Goal: Transaction & Acquisition: Purchase product/service

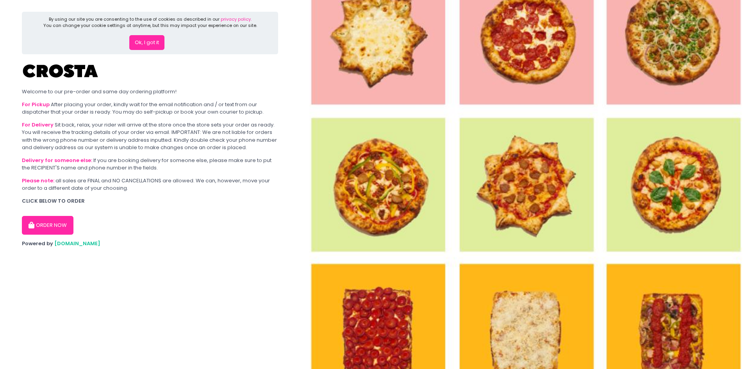
click at [47, 226] on button "ORDER NOW" at bounding box center [48, 225] width 52 height 19
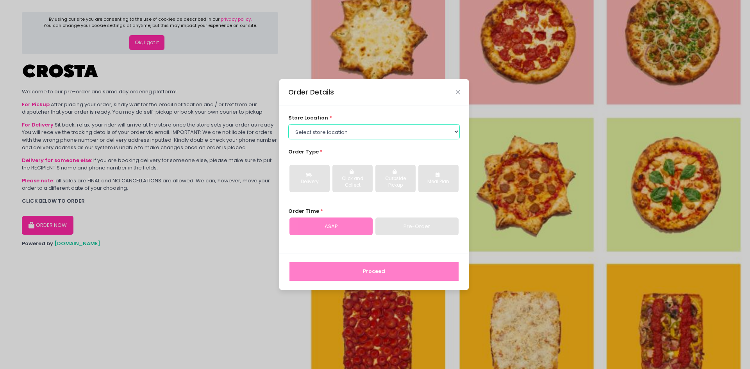
click at [315, 129] on select "Select store location [PERSON_NAME] Pizza - [PERSON_NAME] Pizza - [GEOGRAPHIC_D…" at bounding box center [374, 131] width 172 height 15
select select "65090bae48156caed44a5eb4"
click at [288, 124] on select "Select store location [PERSON_NAME] Pizza - [PERSON_NAME] Pizza - [GEOGRAPHIC_D…" at bounding box center [374, 131] width 172 height 15
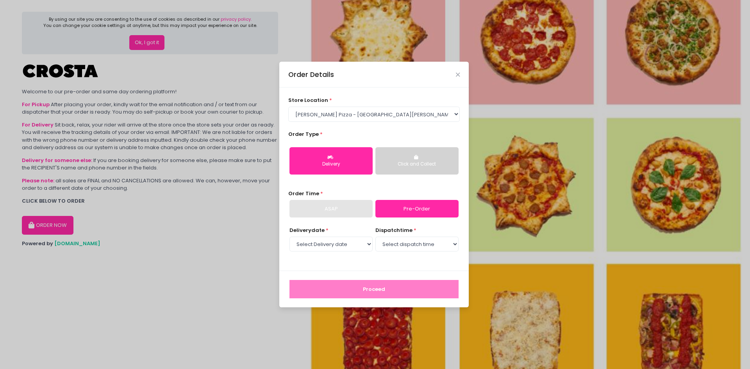
click at [348, 166] on div "Delivery" at bounding box center [331, 164] width 72 height 7
click at [356, 244] on select "Select Delivery date [DATE] [DATE] [DATE] [DATE] [DATE] [DATE]" at bounding box center [331, 244] width 83 height 15
select select "[DATE]"
click at [290, 237] on select "Select Delivery date [DATE] [DATE] [DATE] [DATE] [DATE] [DATE]" at bounding box center [331, 244] width 83 height 15
click at [406, 248] on select "Select dispatch time 12:00 PM - 12:30 PM 12:30 PM - 01:00 PM 01:00 PM - 01:30 P…" at bounding box center [416, 244] width 83 height 15
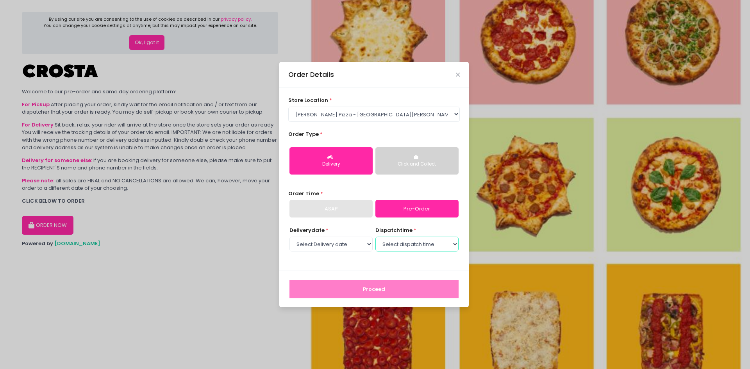
select select "13:30"
click at [375, 237] on select "Select dispatch time 12:00 PM - 12:30 PM 12:30 PM - 01:00 PM 01:00 PM - 01:30 P…" at bounding box center [416, 244] width 83 height 15
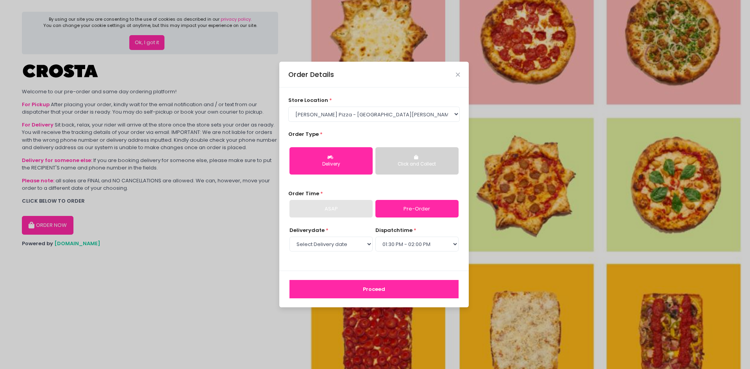
click at [363, 290] on button "Proceed" at bounding box center [374, 289] width 169 height 19
